Goal: Information Seeking & Learning: Learn about a topic

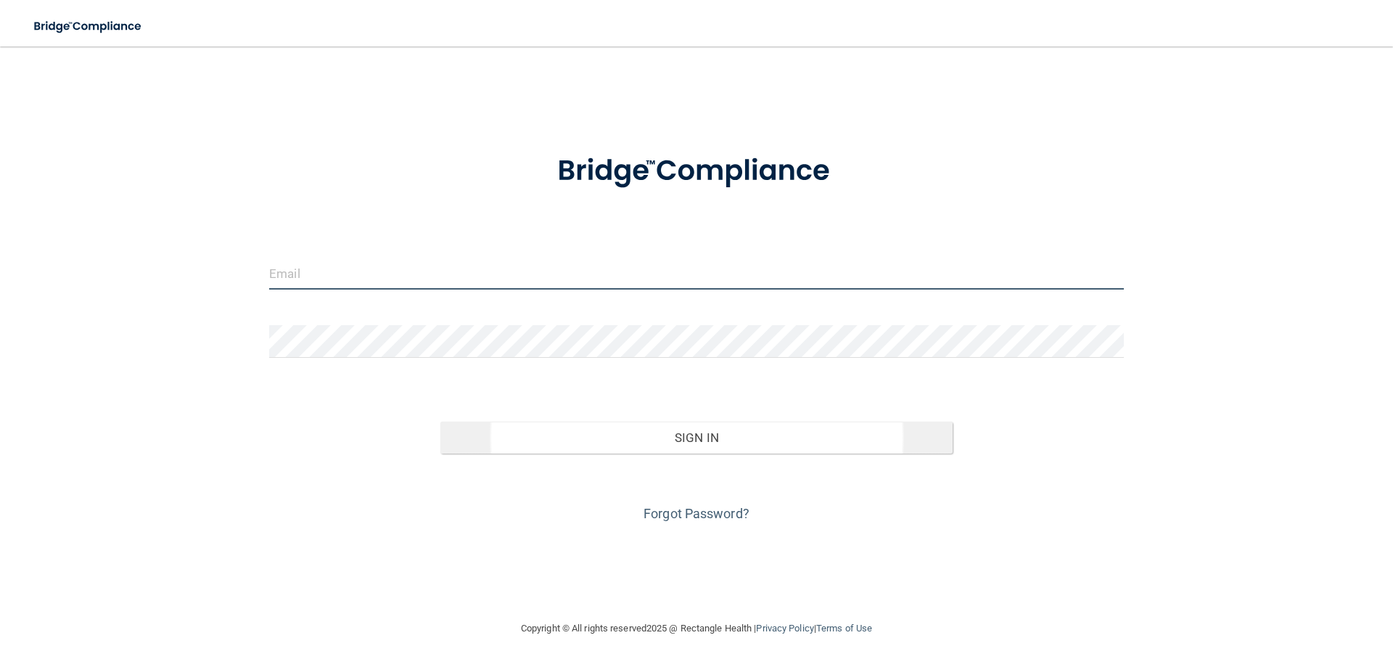
type input "[EMAIL_ADDRESS][DOMAIN_NAME]"
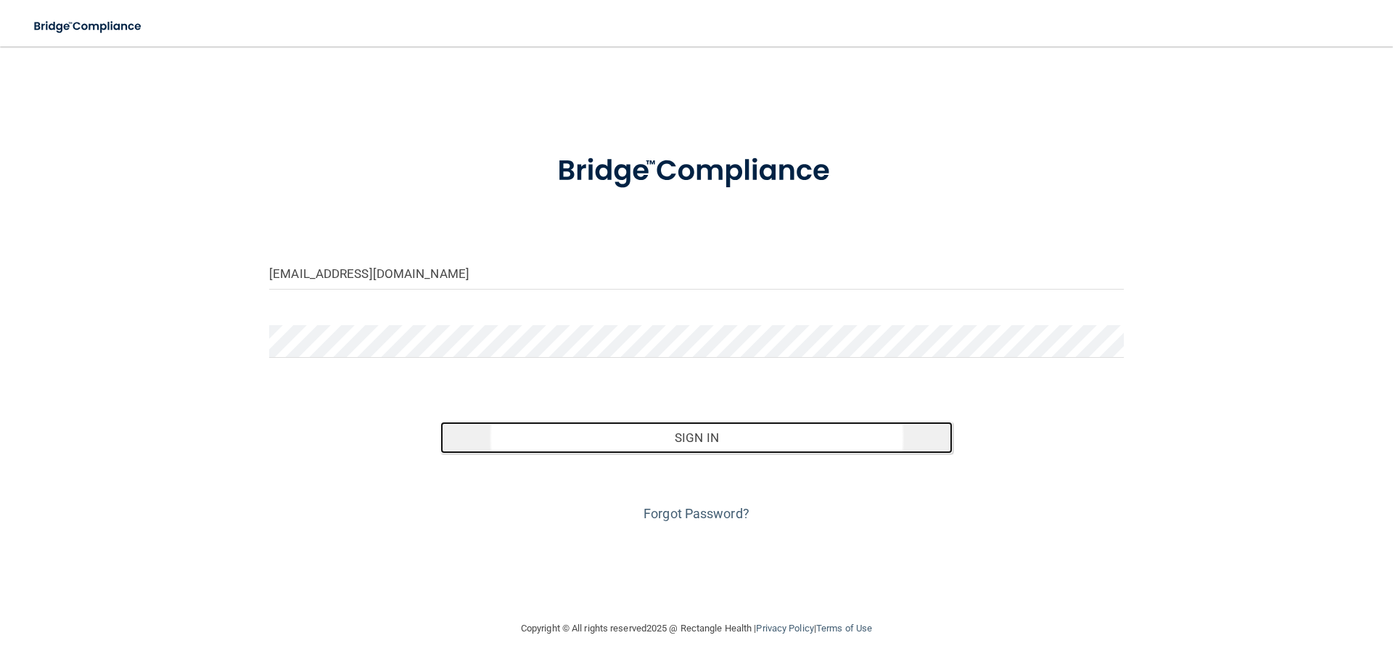
click at [684, 443] on button "Sign In" at bounding box center [697, 438] width 513 height 32
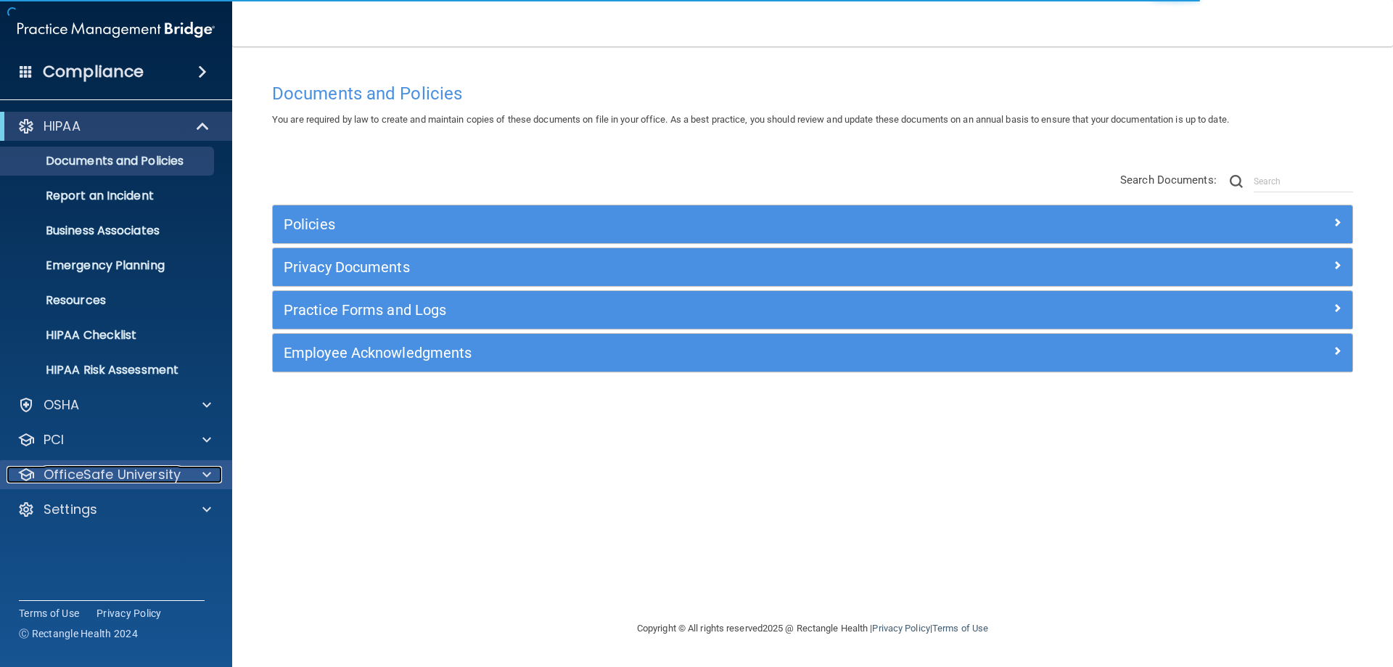
click at [205, 476] on span at bounding box center [206, 474] width 9 height 17
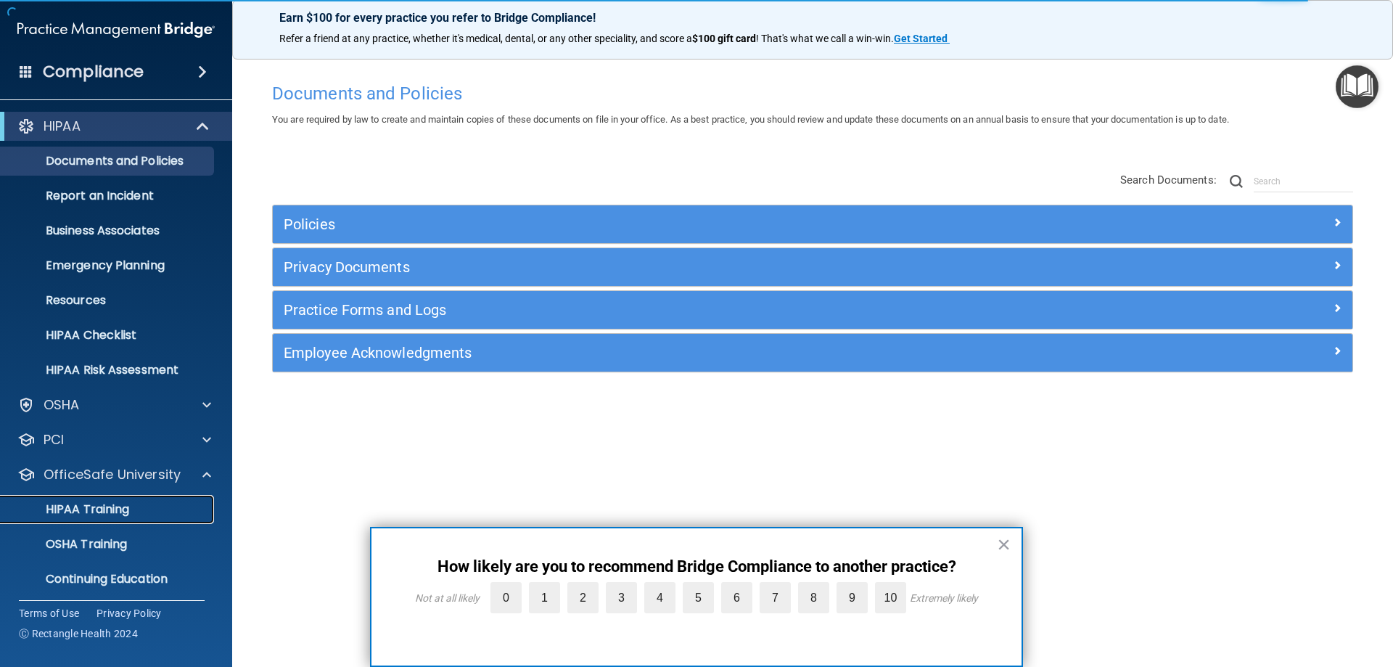
click at [114, 509] on p "HIPAA Training" at bounding box center [69, 509] width 120 height 15
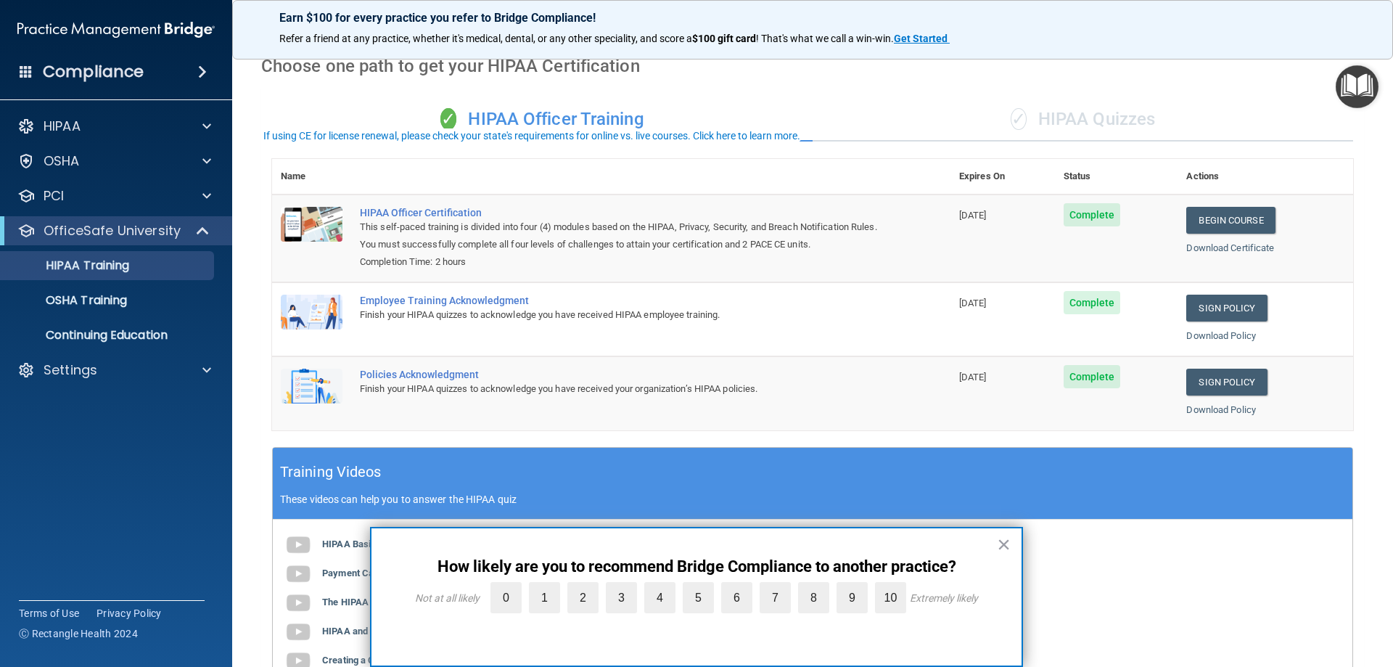
scroll to position [292, 0]
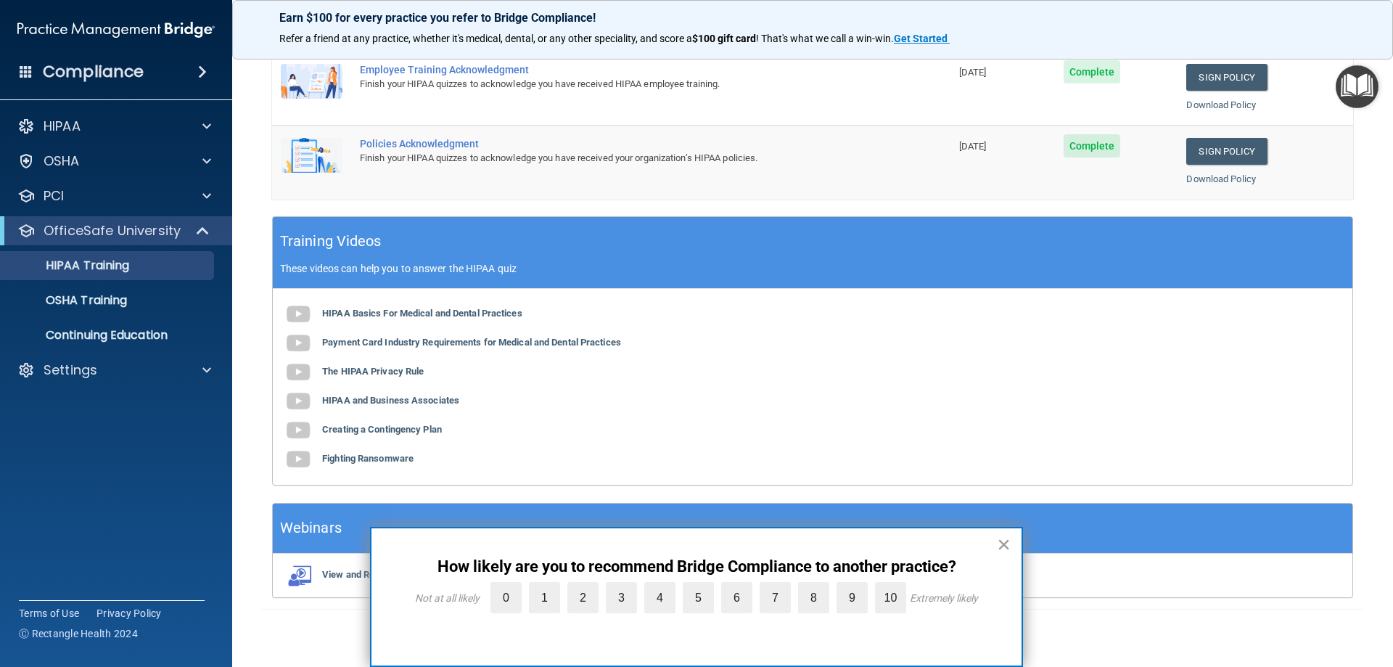
click at [1005, 544] on button "×" at bounding box center [1004, 544] width 14 height 23
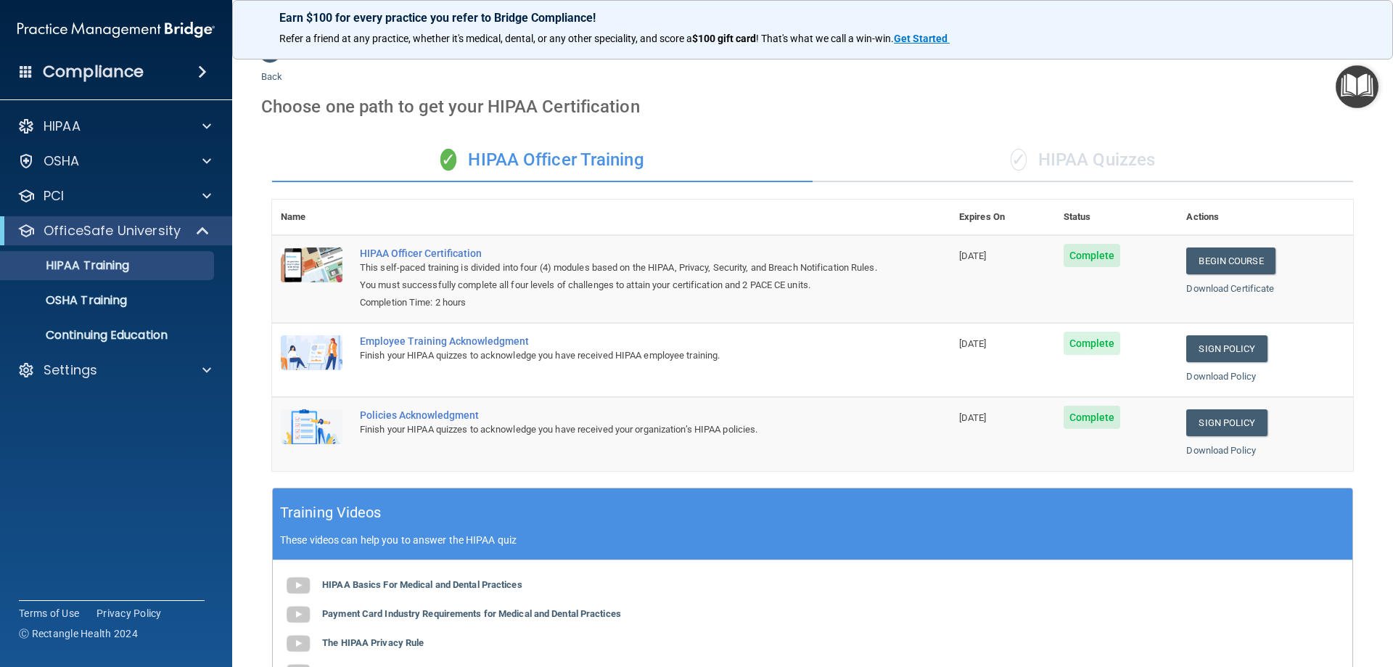
scroll to position [2, 0]
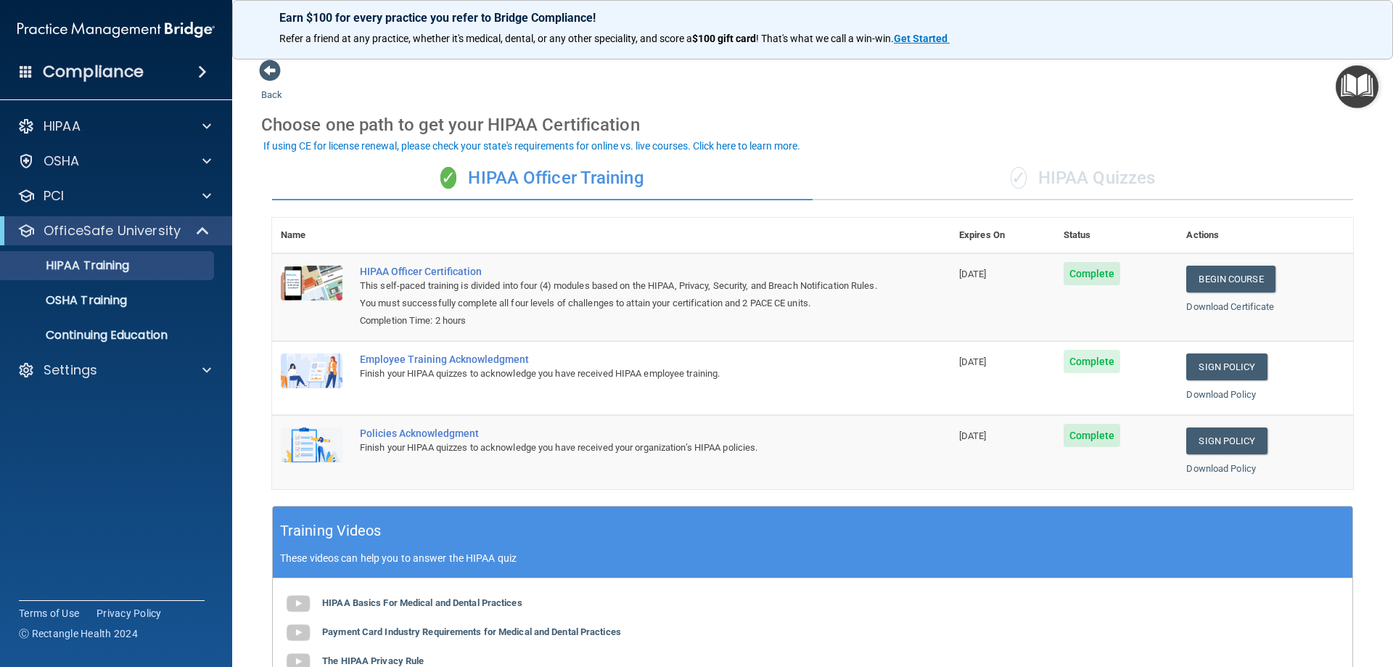
click at [1094, 176] on div "✓ HIPAA Quizzes" at bounding box center [1083, 179] width 541 height 44
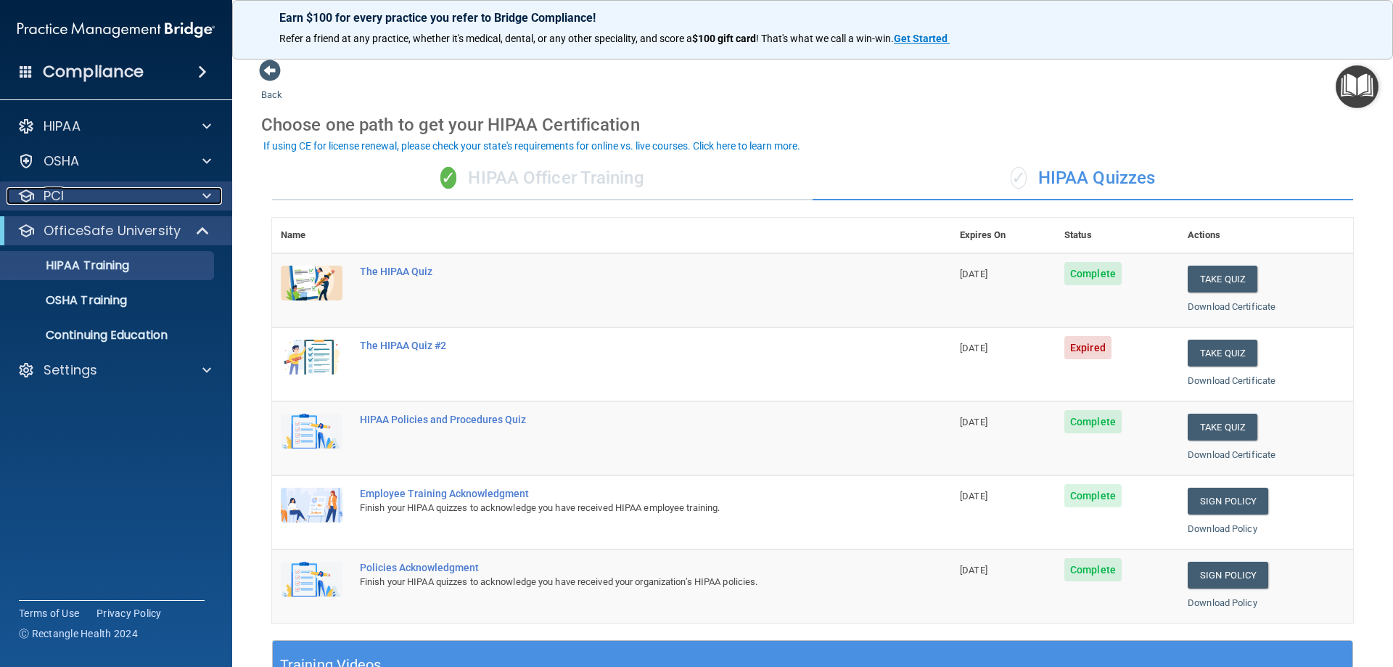
click at [207, 193] on span at bounding box center [206, 195] width 9 height 17
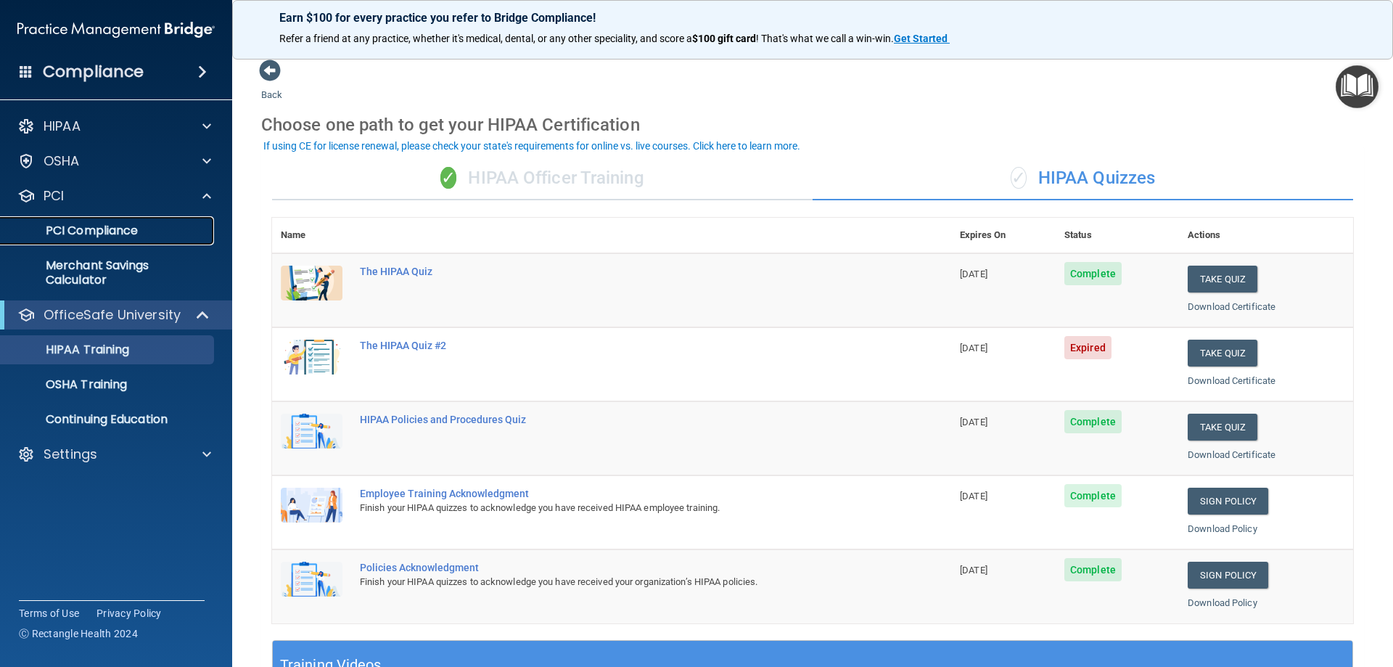
click at [126, 232] on p "PCI Compliance" at bounding box center [108, 231] width 198 height 15
click at [209, 455] on span at bounding box center [206, 454] width 9 height 17
click at [74, 528] on p "My Users" at bounding box center [108, 524] width 198 height 15
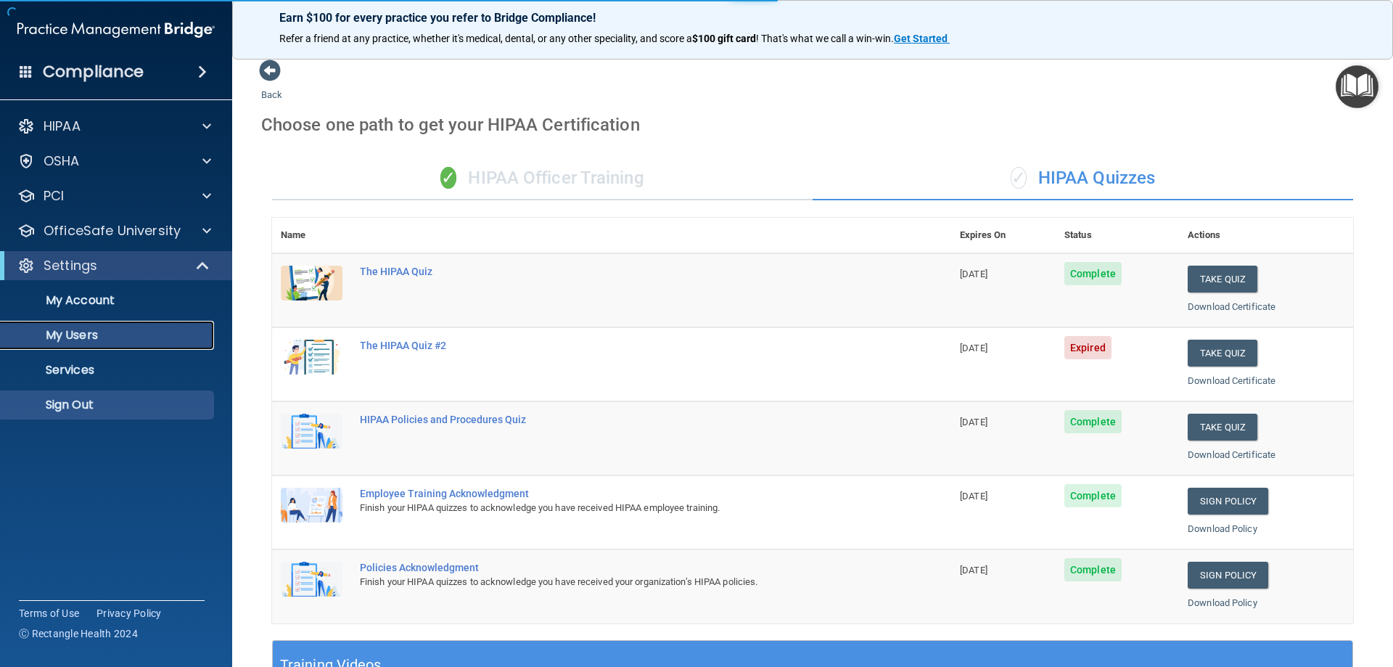
select select "20"
